Goal: Task Accomplishment & Management: Use online tool/utility

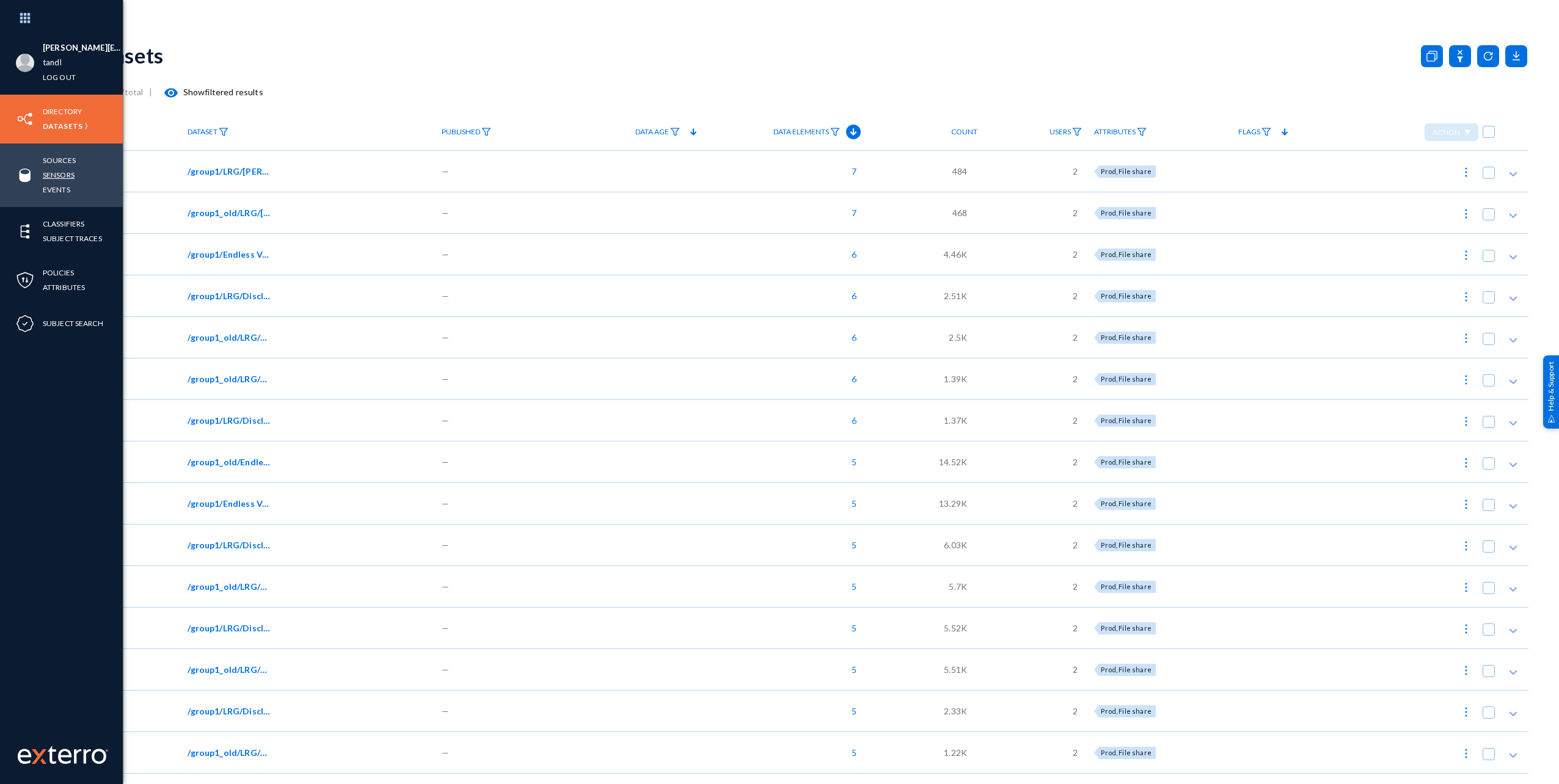
click at [61, 174] on link "Sensors" at bounding box center [58, 175] width 32 height 14
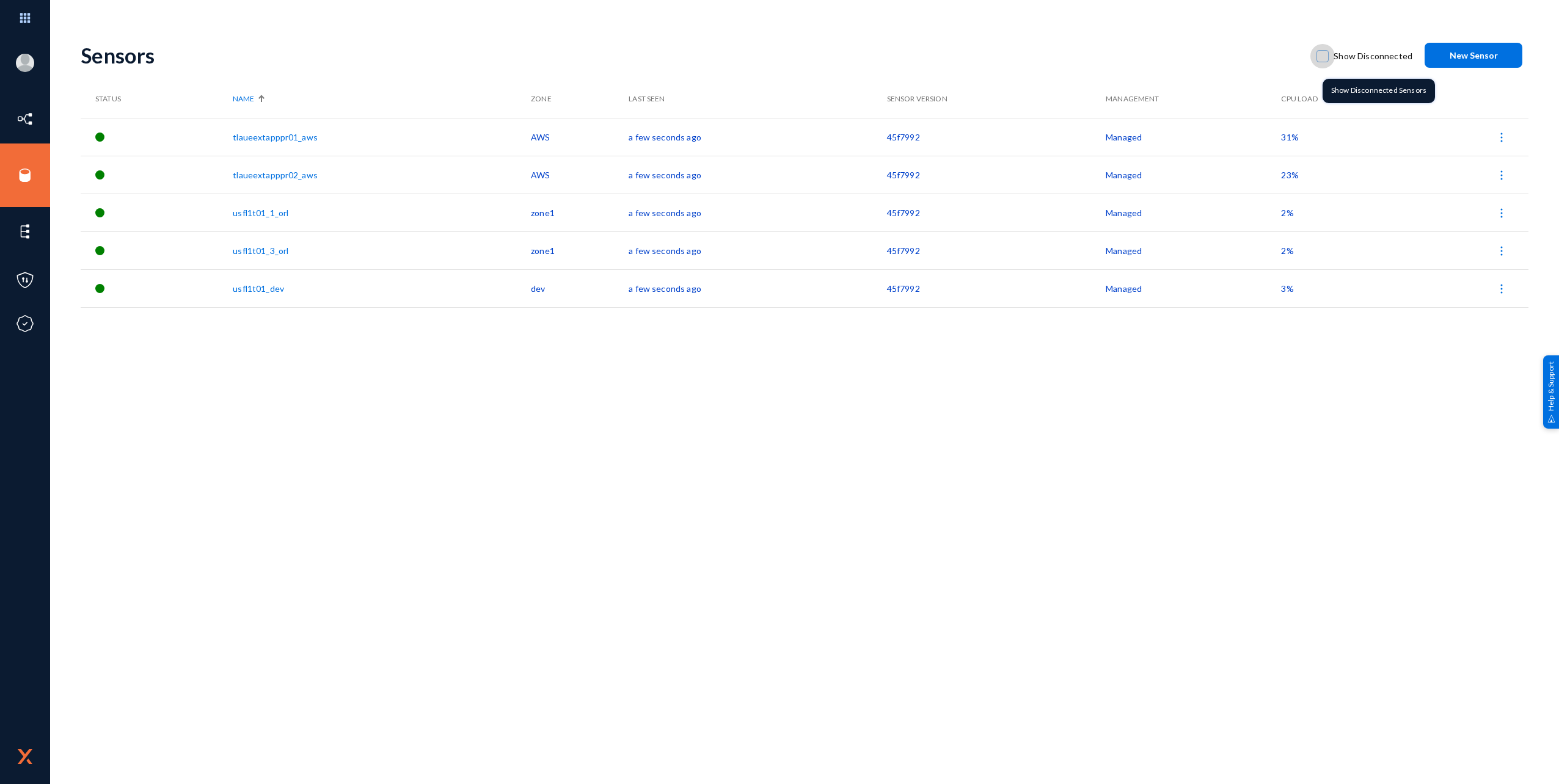
click at [1334, 57] on label "Show Disconnected" at bounding box center [1365, 56] width 96 height 19
click at [1323, 62] on input "Show Disconnected" at bounding box center [1322, 62] width 1 height 1
checkbox input "true"
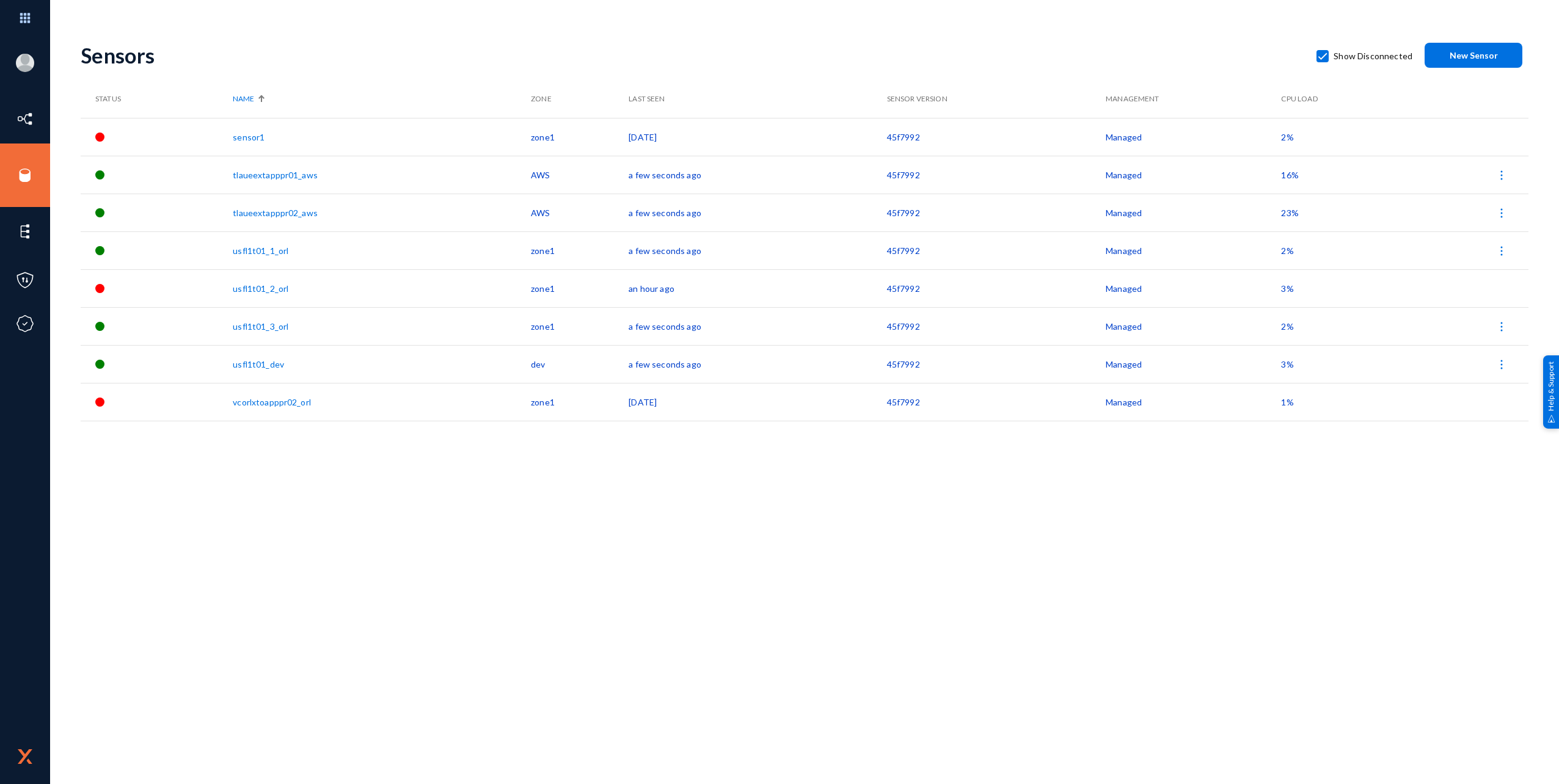
click at [406, 476] on div "Sensors Show Disconnected New Sensor Status Name Zone Last Seen Sensor Version …" at bounding box center [805, 407] width 1448 height 753
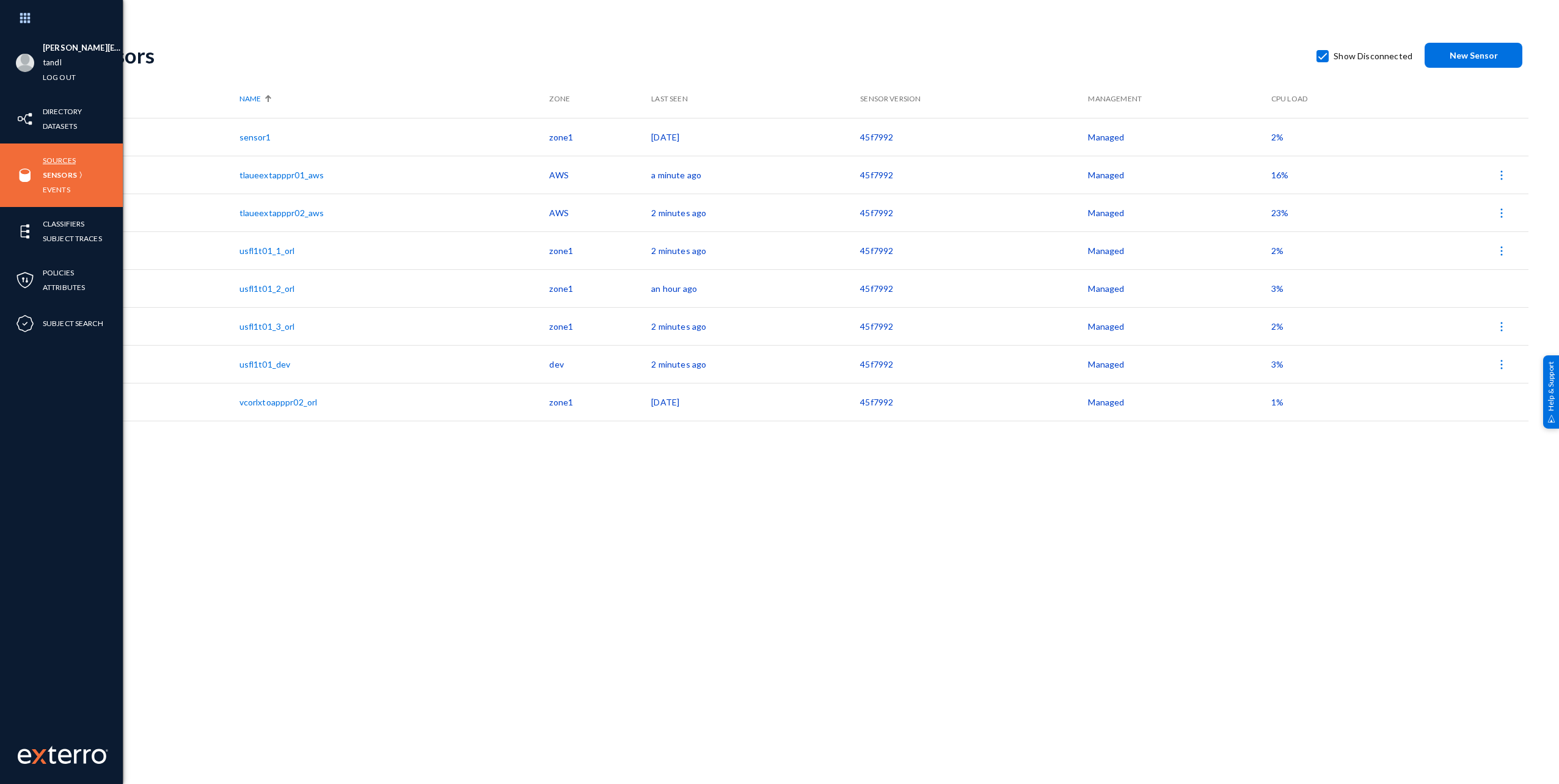
click at [73, 163] on link "Sources" at bounding box center [58, 160] width 33 height 14
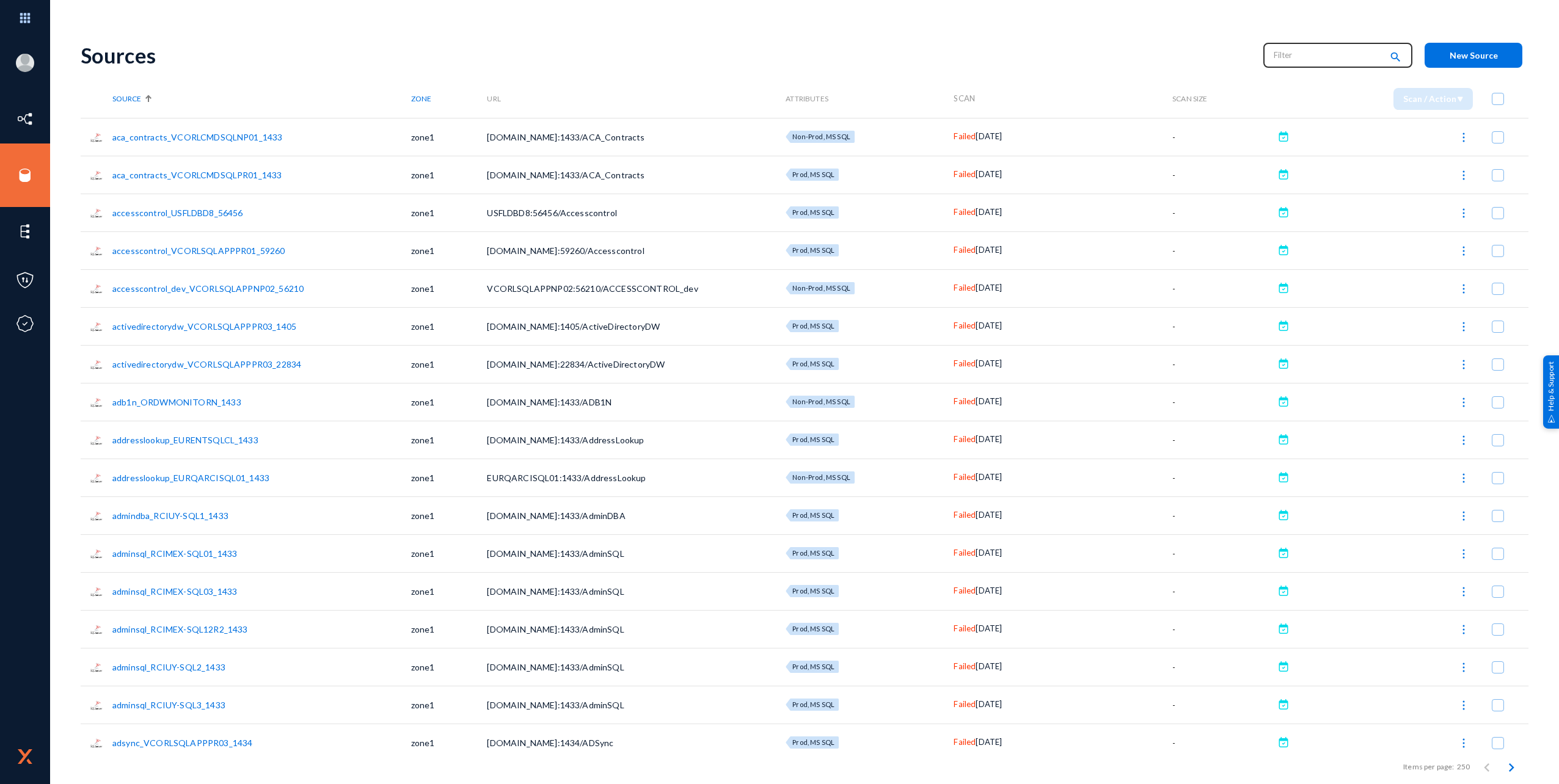
click at [1287, 47] on input "text" at bounding box center [1327, 54] width 108 height 19
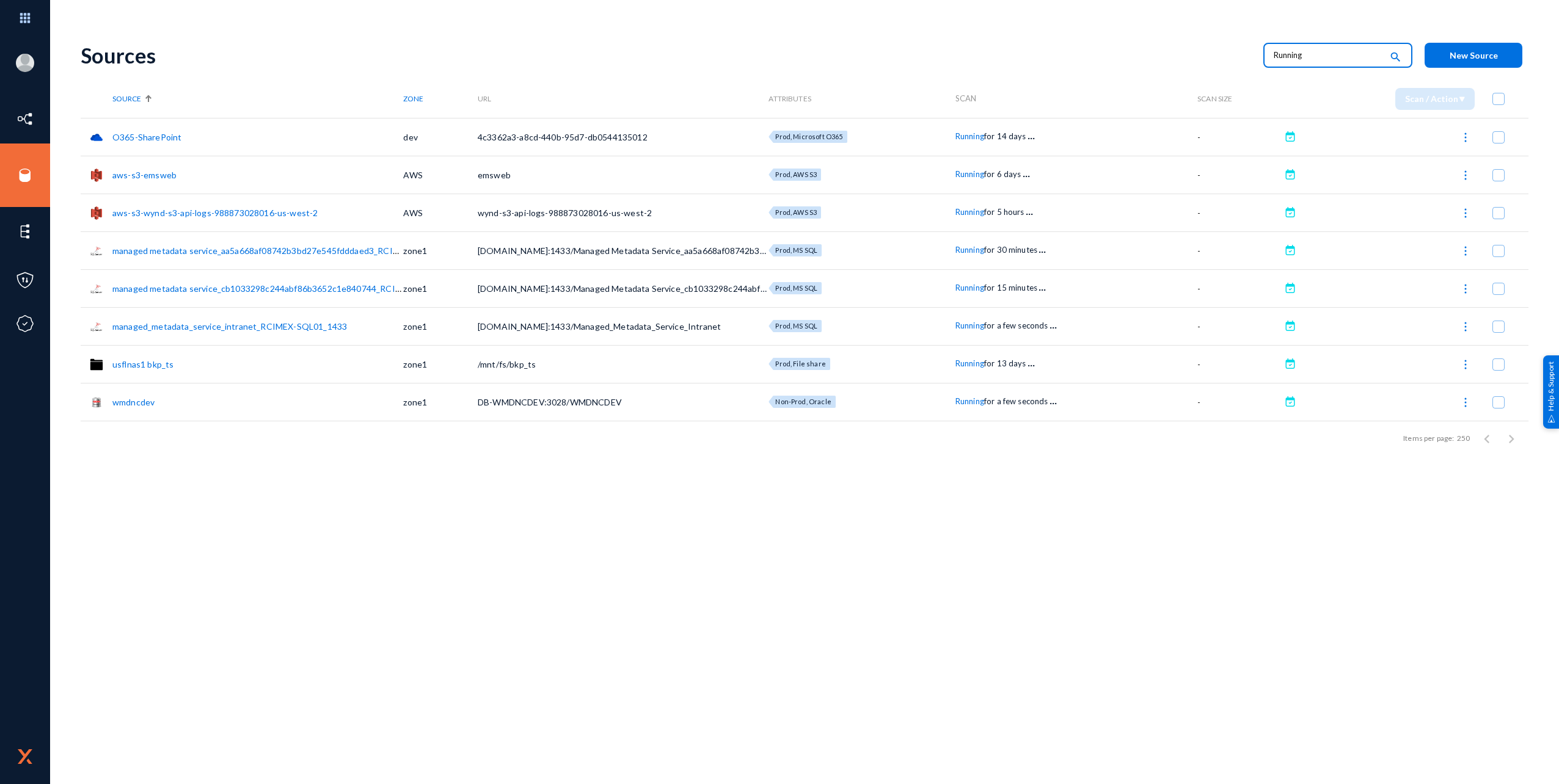
click at [1311, 49] on input "Running" at bounding box center [1327, 54] width 108 height 19
type input "5 days"
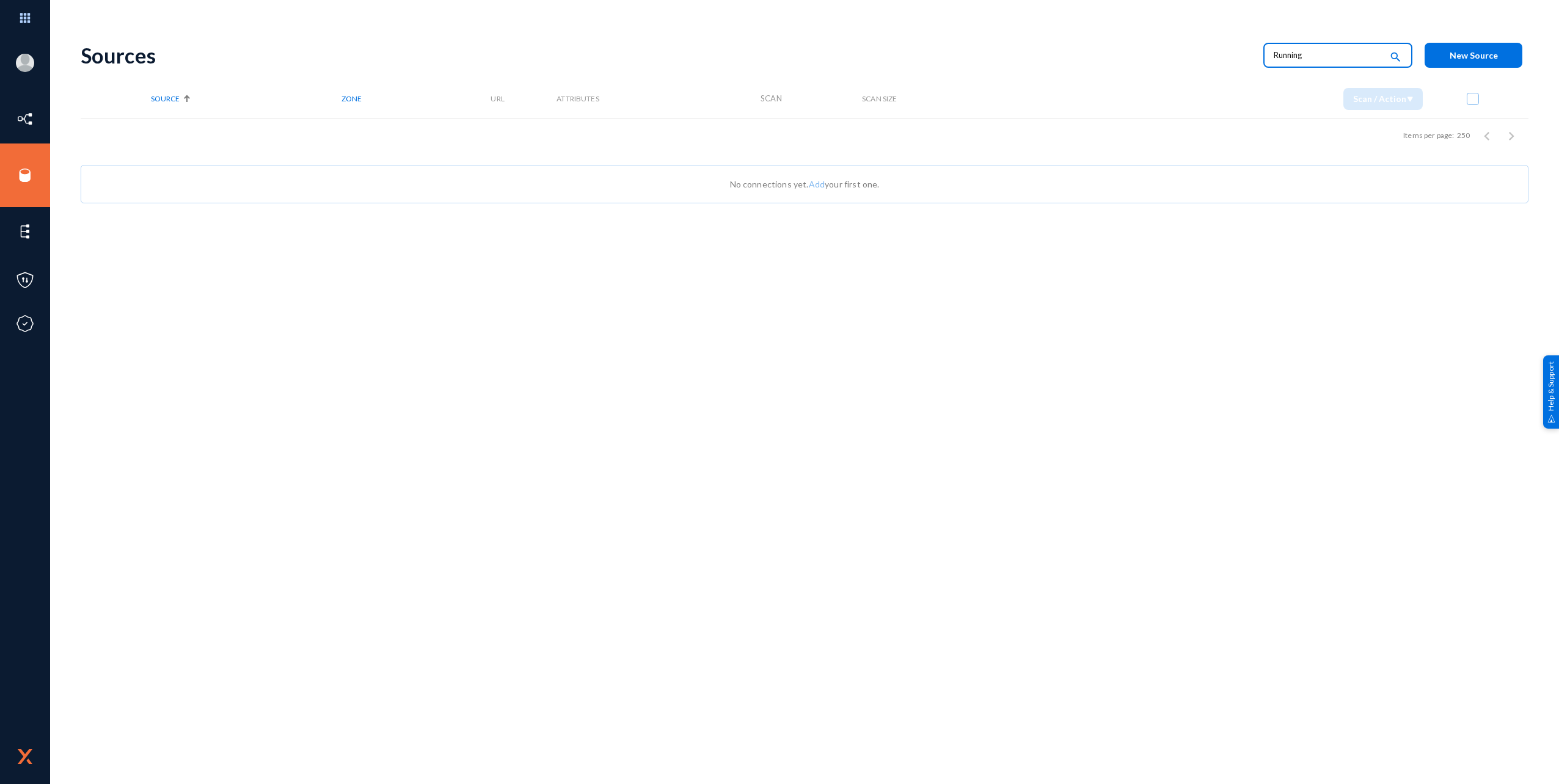
type input "Running"
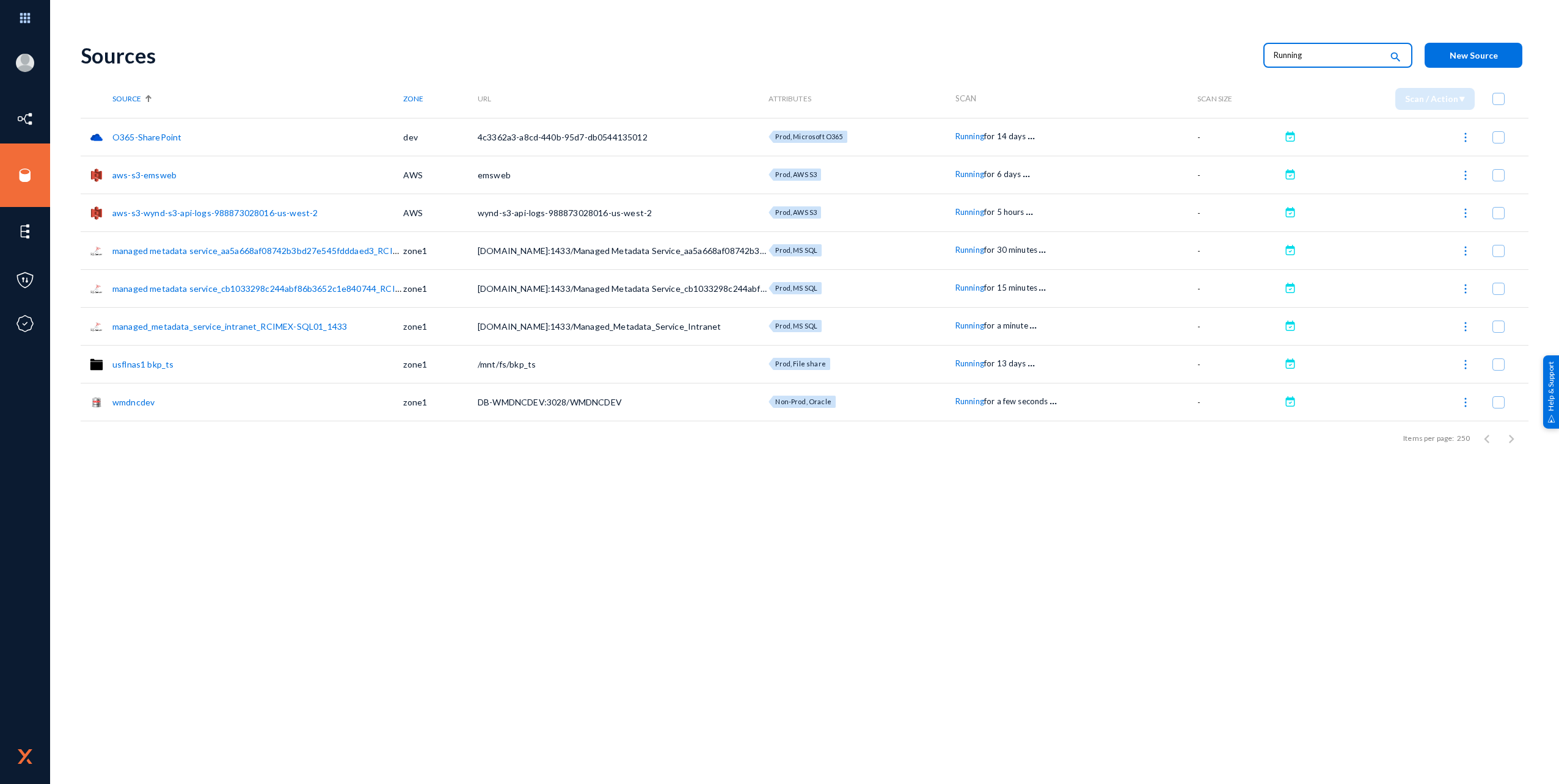
click at [967, 252] on span "Running" at bounding box center [970, 249] width 29 height 10
drag, startPoint x: 946, startPoint y: 517, endPoint x: 957, endPoint y: 465, distance: 53.2
click at [946, 518] on div at bounding box center [780, 392] width 1559 height 784
click at [977, 291] on span "Running" at bounding box center [970, 288] width 29 height 10
click at [961, 507] on div at bounding box center [780, 392] width 1559 height 784
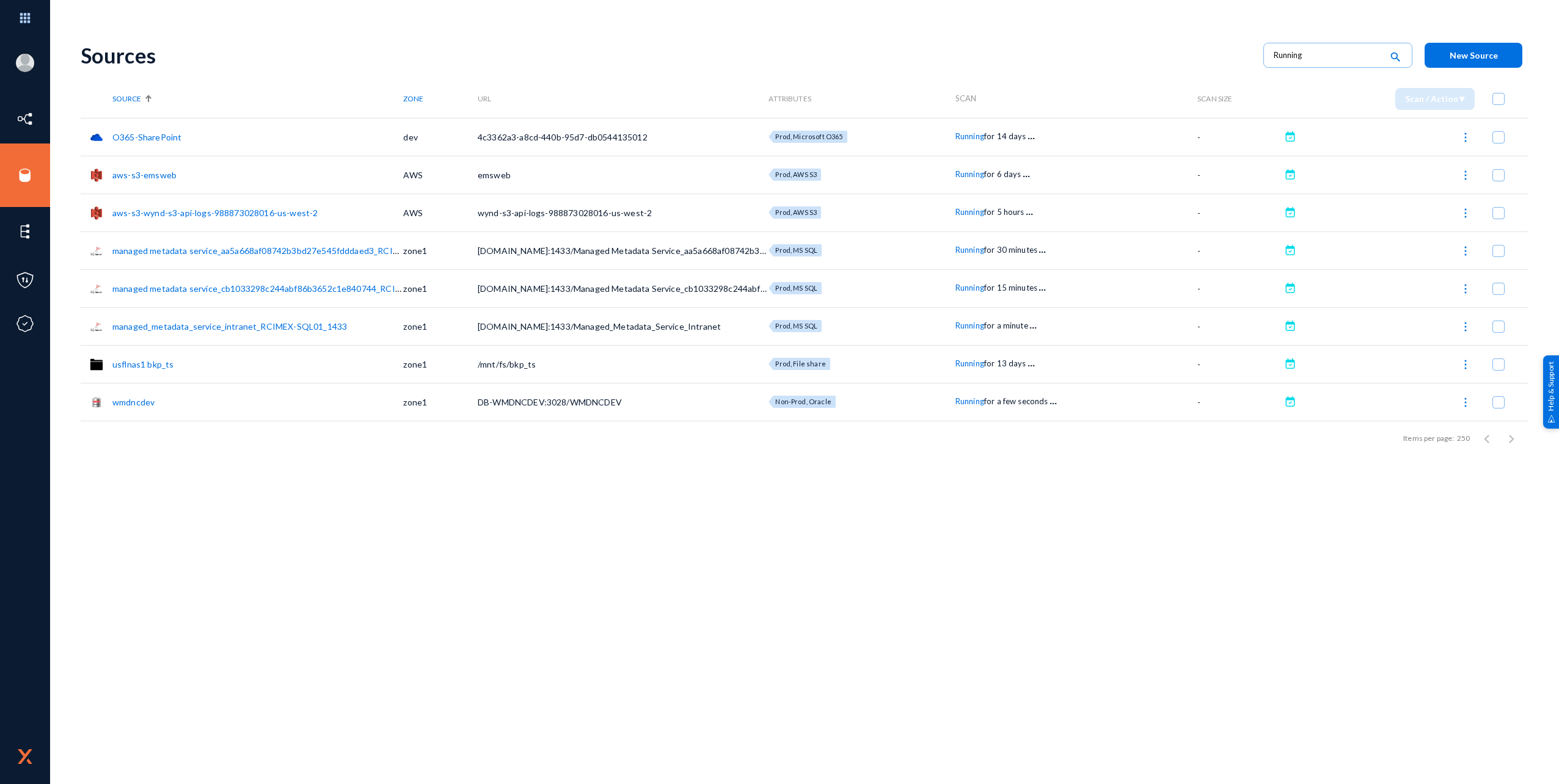
click at [972, 326] on span "Running" at bounding box center [970, 325] width 29 height 10
click at [959, 543] on div at bounding box center [780, 392] width 1559 height 784
click at [967, 251] on span "Running" at bounding box center [970, 249] width 29 height 10
click at [957, 543] on div at bounding box center [780, 392] width 1559 height 784
click at [982, 285] on span "Running" at bounding box center [970, 288] width 29 height 10
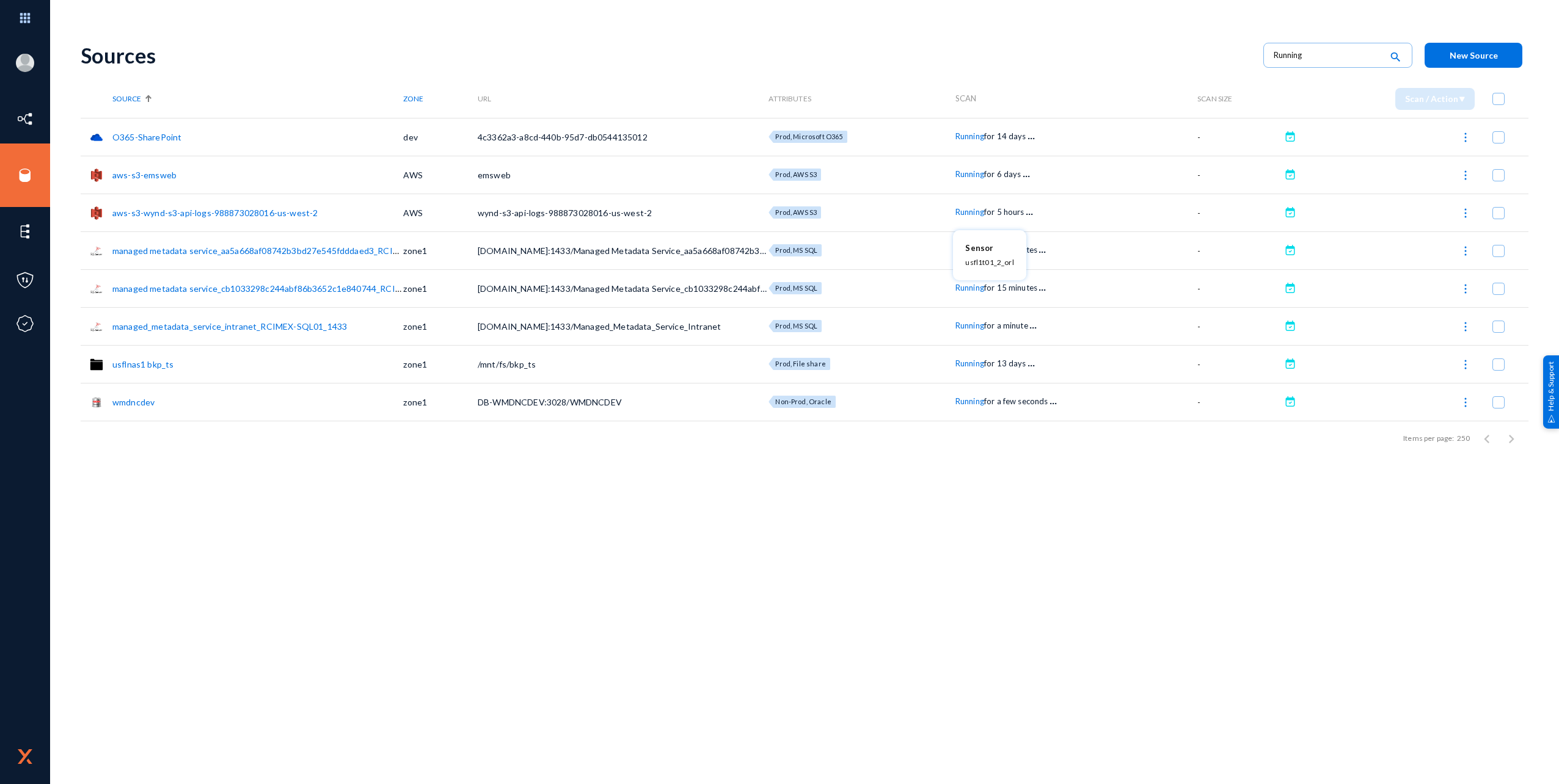
click at [968, 528] on div at bounding box center [780, 392] width 1559 height 784
click at [957, 405] on span "Running" at bounding box center [970, 401] width 29 height 10
click at [944, 567] on div at bounding box center [780, 392] width 1559 height 784
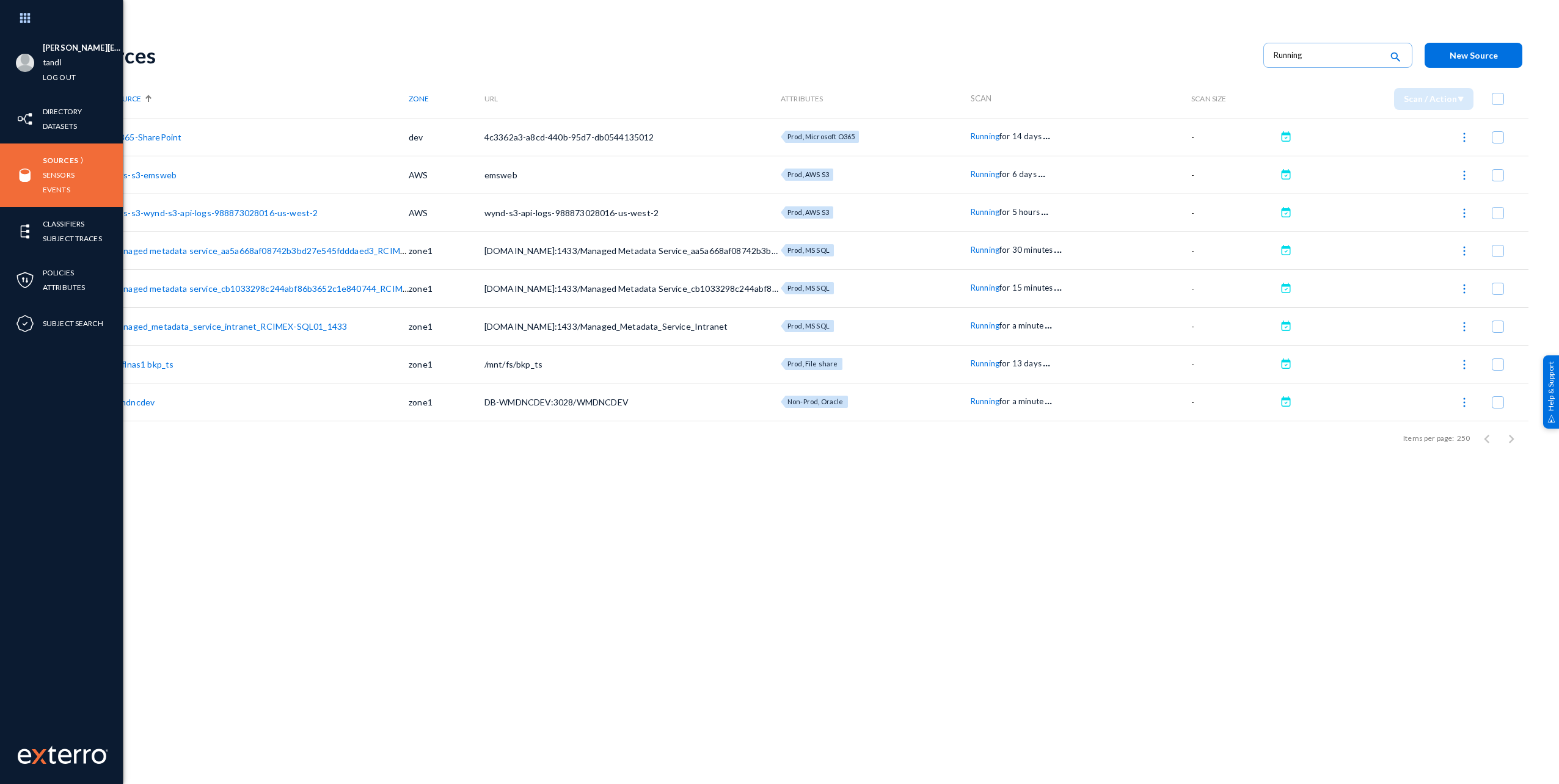
click at [40, 176] on div "Sources Sensors Events" at bounding box center [61, 176] width 122 height 63
click at [47, 176] on link "Sensors" at bounding box center [58, 175] width 32 height 14
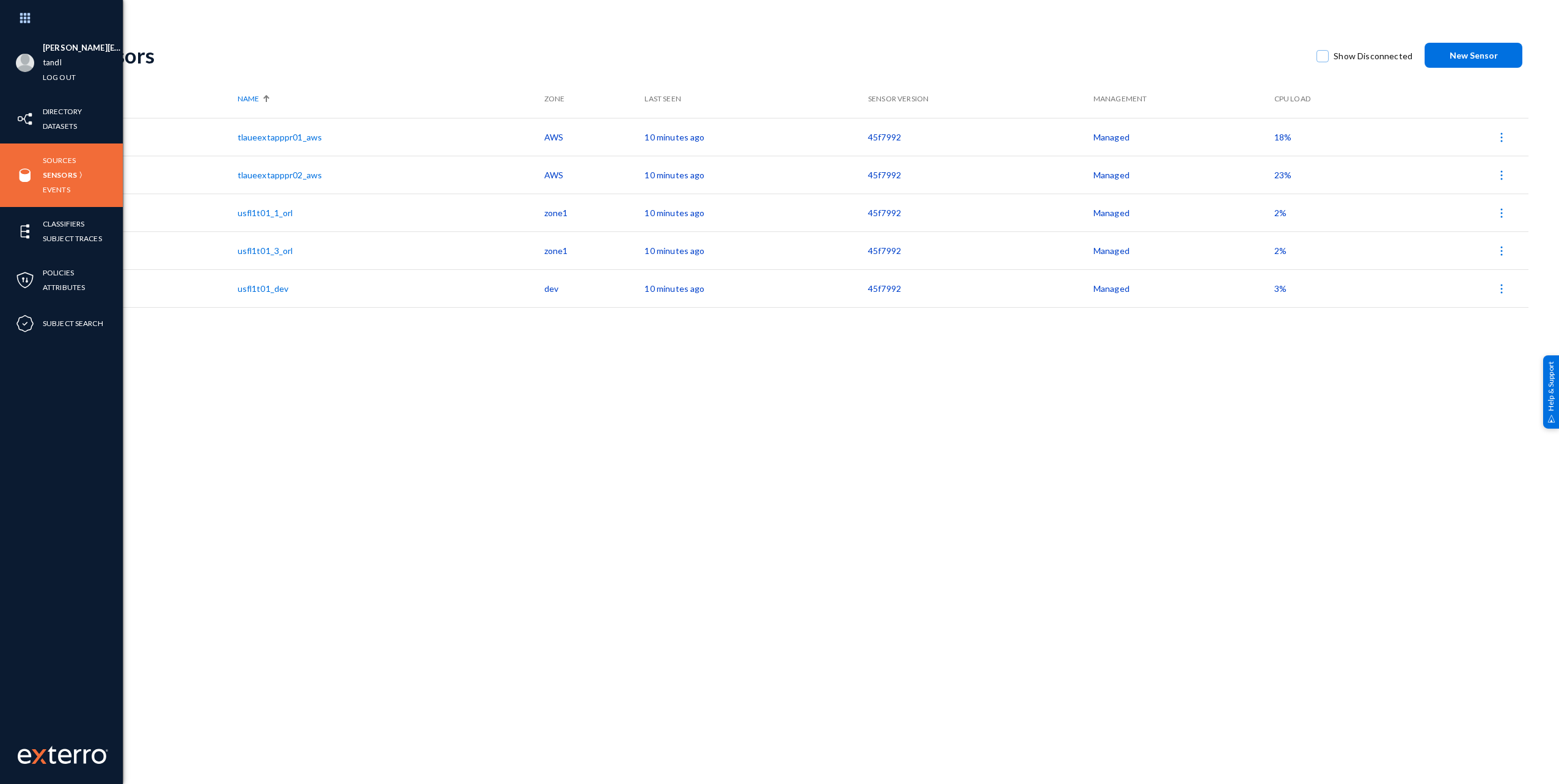
click at [483, 490] on div "Sensors Show Disconnected New Sensor Status Name Zone Last Seen Sensor Version …" at bounding box center [805, 407] width 1448 height 753
click at [594, 498] on div "Sensors Show Disconnected New Sensor Status Name Zone Last Seen Sensor Version …" at bounding box center [805, 407] width 1448 height 753
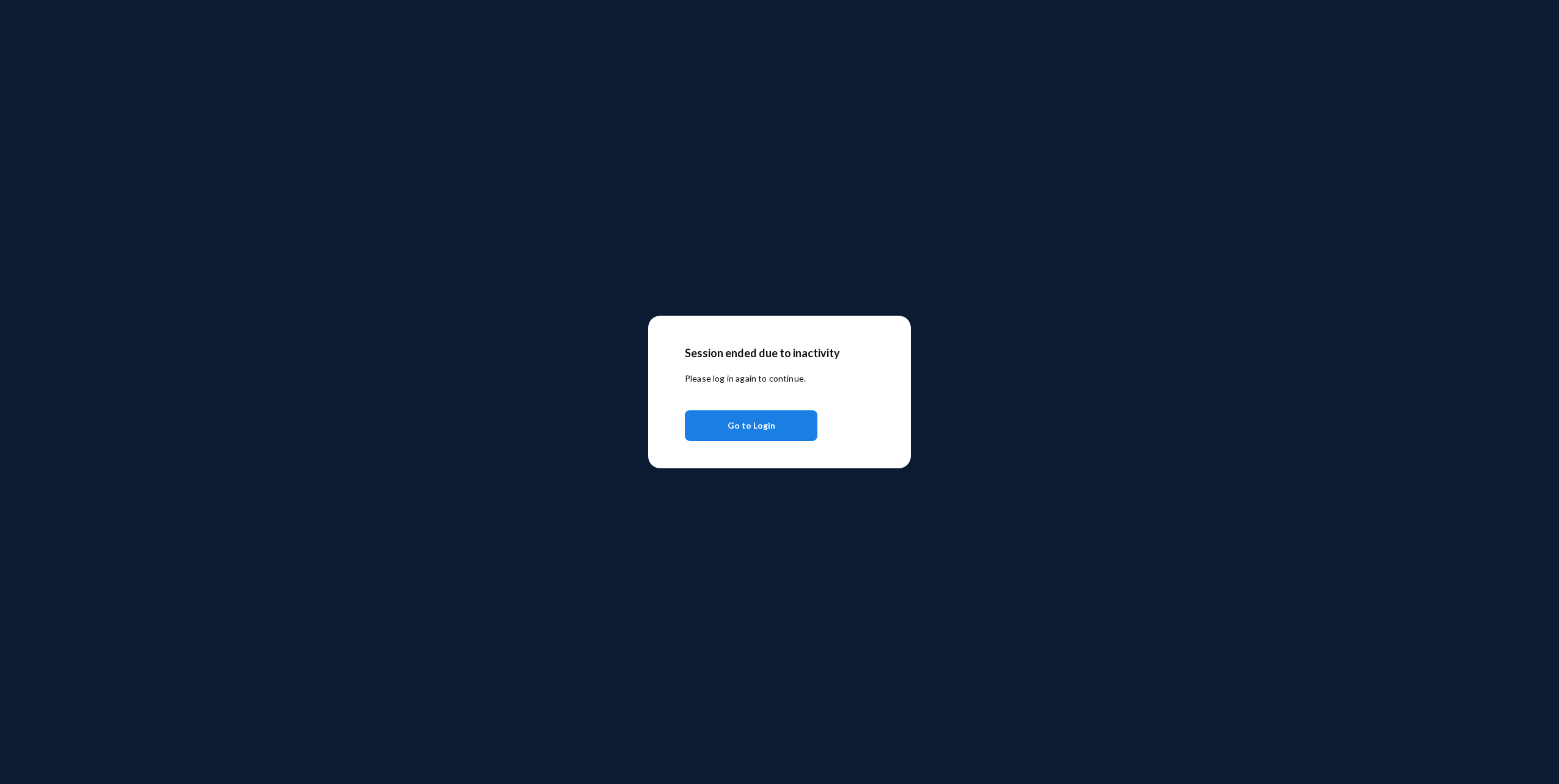
click at [759, 423] on span "Go to Login" at bounding box center [752, 425] width 47 height 22
